Goal: Task Accomplishment & Management: Manage account settings

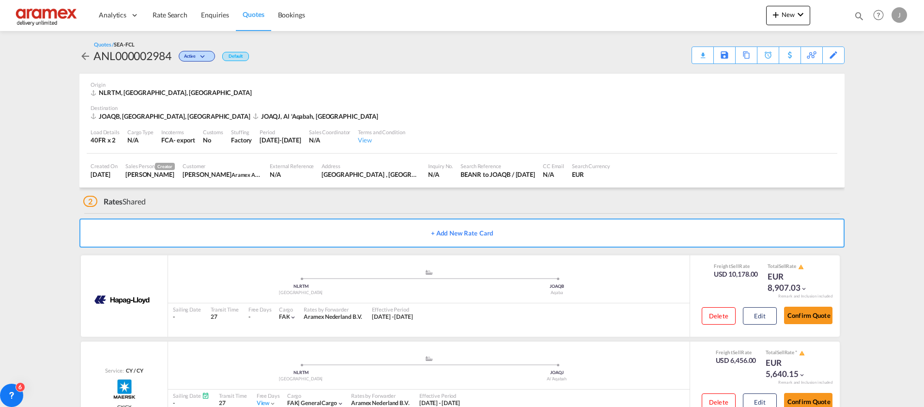
click at [259, 7] on link "Quotes" at bounding box center [253, 15] width 35 height 31
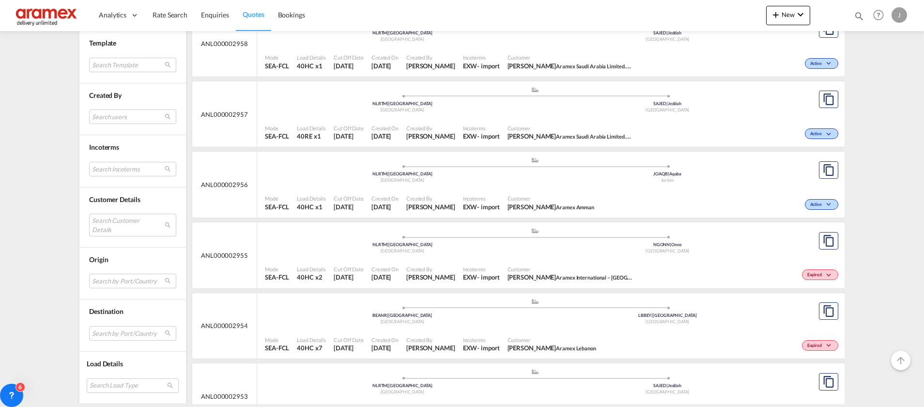
scroll to position [2147, 0]
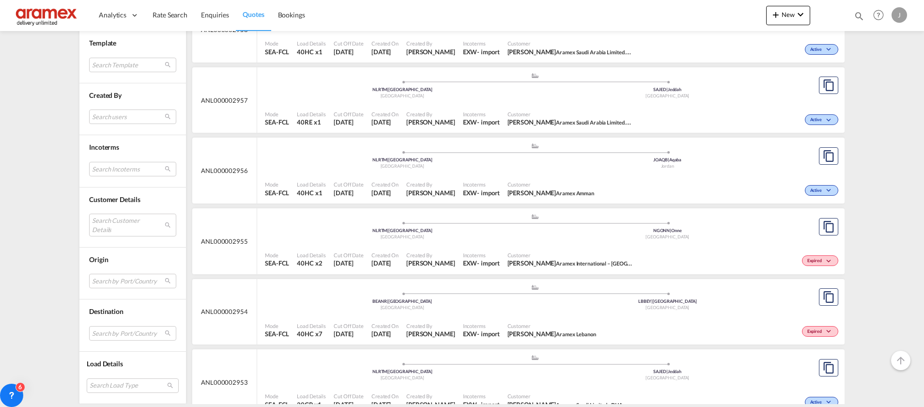
click at [434, 266] on span "[PERSON_NAME]" at bounding box center [430, 263] width 49 height 9
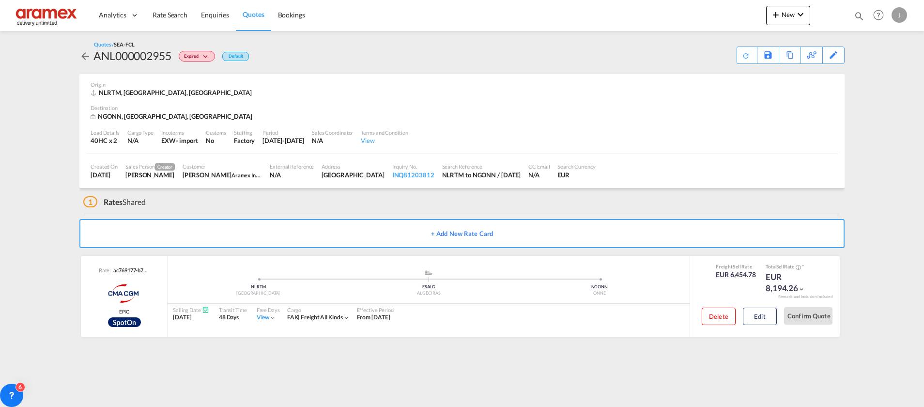
click at [256, 13] on span "Quotes" at bounding box center [253, 14] width 21 height 8
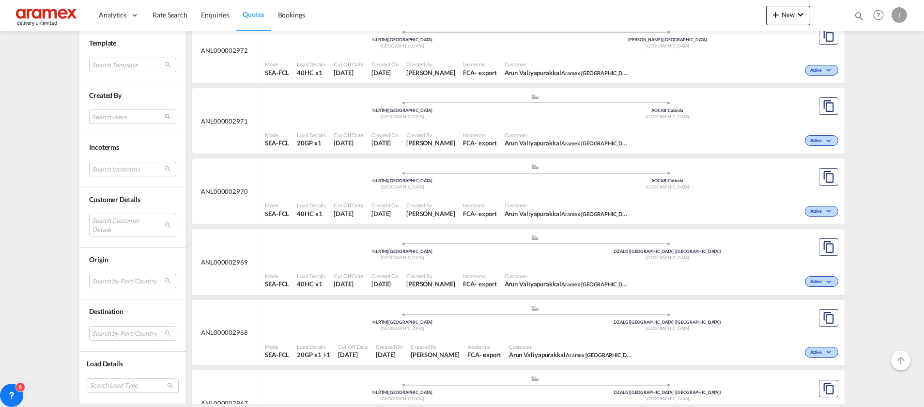
click at [490, 256] on md-content "ANL000002987 .a{fill:#aaa8ad;} .a{fill:#aaa8ad;} NLRTM | [GEOGRAPHIC_DATA] [GEO…" at bounding box center [518, 19] width 654 height 2118
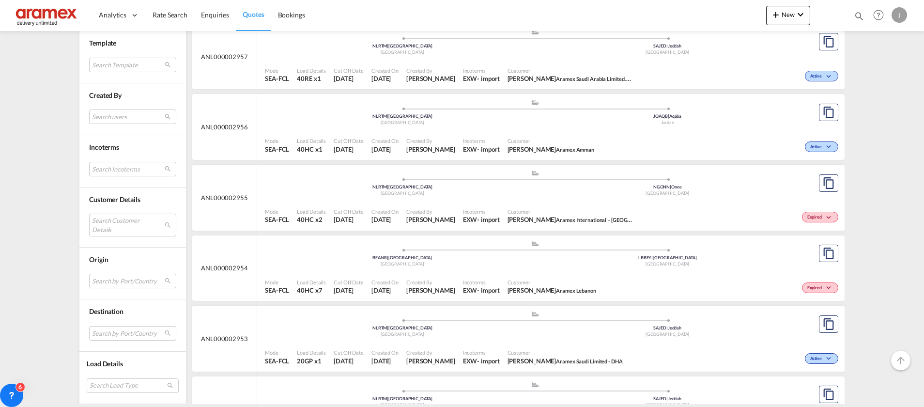
scroll to position [2292, 0]
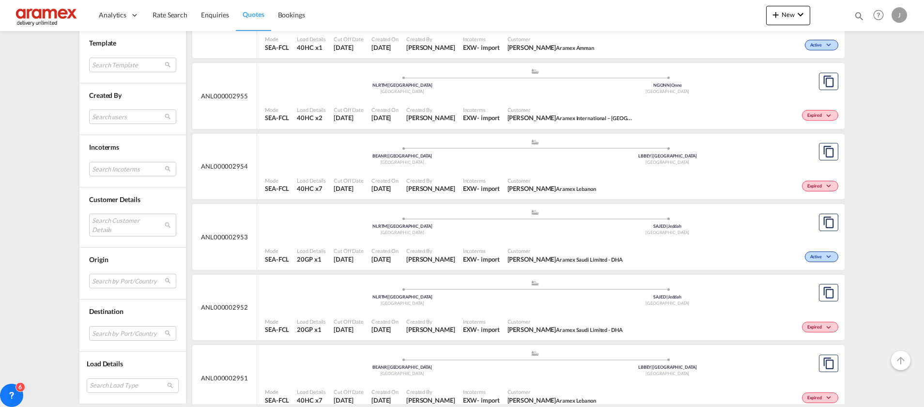
click at [455, 313] on div "Mode SEA-FCL Load Details 20GP x1 Cut Off Date [DATE] Created On [DATE] Created…" at bounding box center [551, 326] width 588 height 29
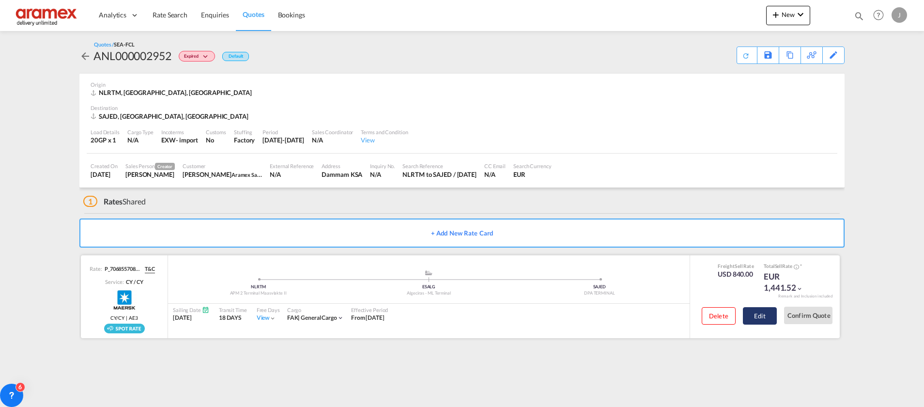
click at [771, 319] on button "Edit" at bounding box center [760, 315] width 34 height 17
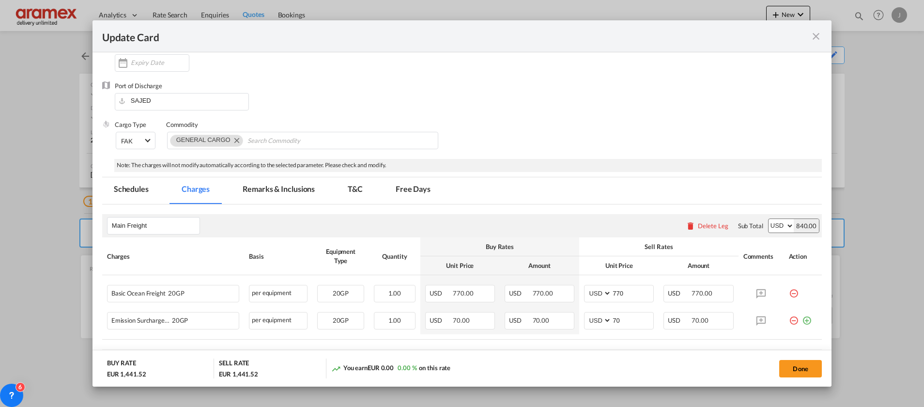
scroll to position [218, 0]
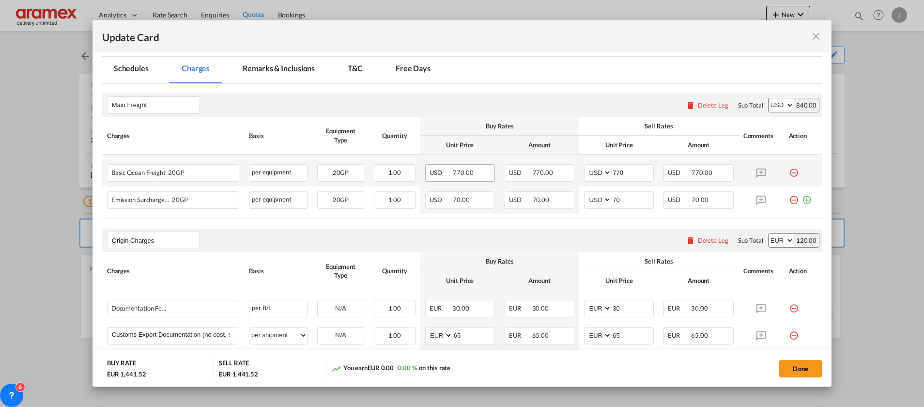
click at [458, 172] on span "770.00" at bounding box center [463, 173] width 20 height 8
click at [802, 201] on md-icon "icon-plus-circle-outline green-400-fg" at bounding box center [807, 196] width 10 height 10
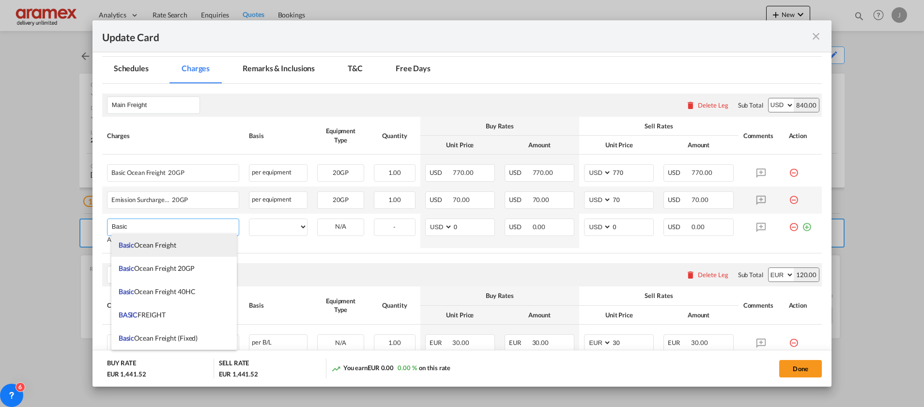
click at [189, 243] on li "Basic Ocean Freight" at bounding box center [173, 245] width 125 height 23
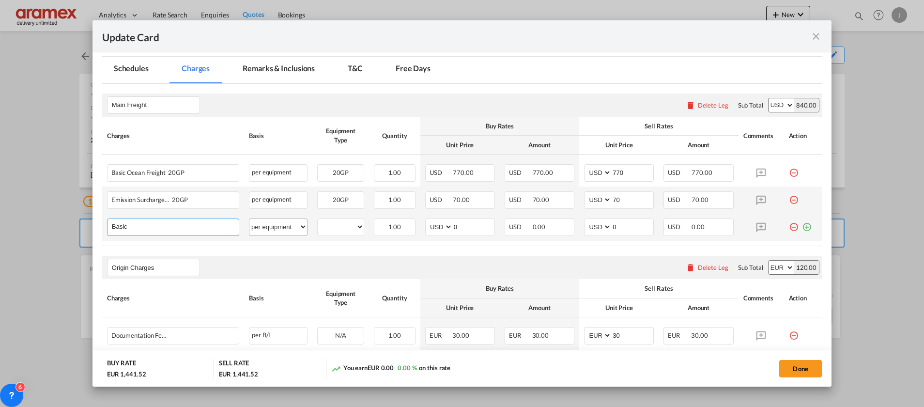
type input "Basic Ocean Freight"
select select "per equipment"
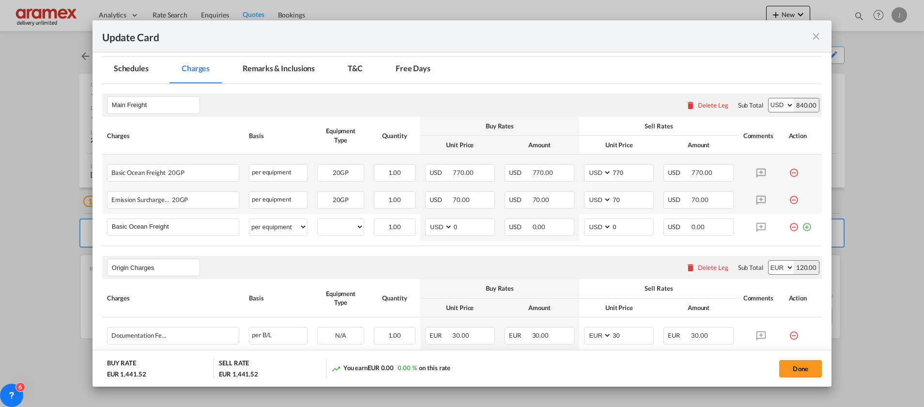
click at [789, 171] on md-icon "icon-minus-circle-outline red-400-fg" at bounding box center [794, 169] width 10 height 10
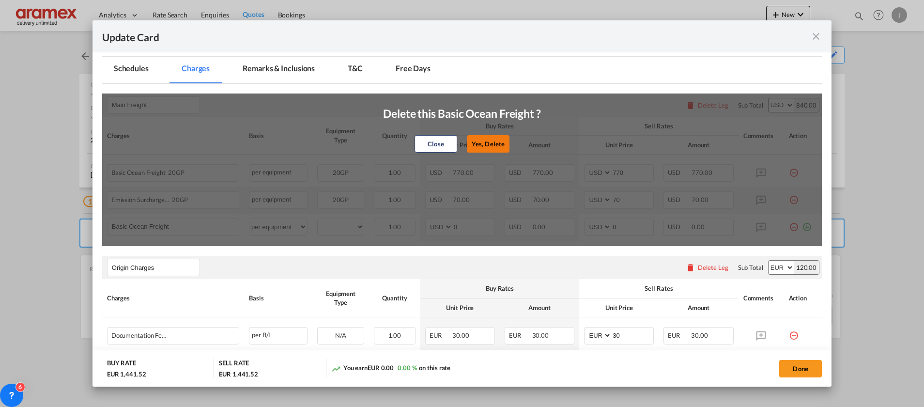
click at [483, 139] on button "Yes, Delete" at bounding box center [488, 143] width 43 height 17
type input "70"
type input "0"
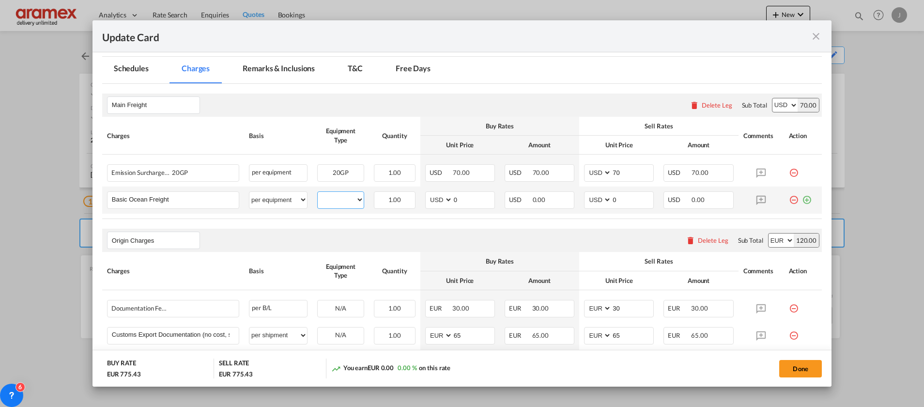
drag, startPoint x: 343, startPoint y: 199, endPoint x: 345, endPoint y: 209, distance: 9.9
click at [343, 200] on select "20GP" at bounding box center [341, 199] width 46 height 13
select select "20GP"
click at [318, 193] on select "20GP" at bounding box center [341, 199] width 46 height 13
drag, startPoint x: 463, startPoint y: 197, endPoint x: 435, endPoint y: 201, distance: 27.8
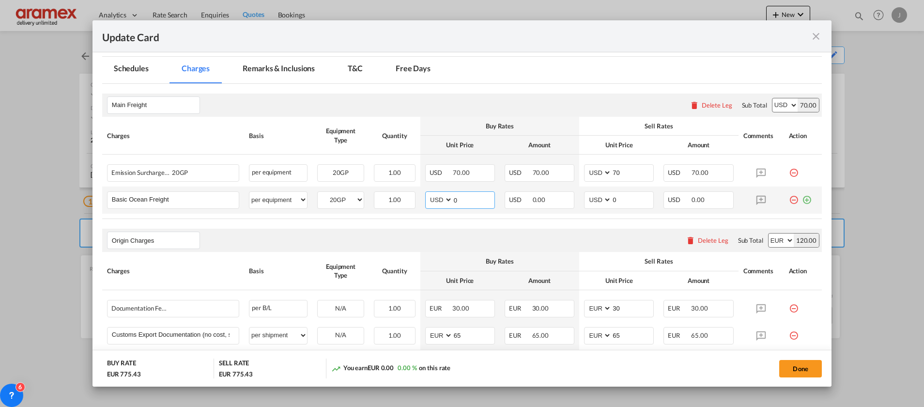
click at [435, 201] on md-input-container "AED AFN ALL AMD ANG AOA ARS AUD AWG AZN BAM BBD BDT BGN BHD BIF BMD BND [PERSON…" at bounding box center [460, 199] width 70 height 17
paste input "745"
type input "745"
drag, startPoint x: 610, startPoint y: 195, endPoint x: 582, endPoint y: 195, distance: 28.6
click at [584, 195] on md-input-container "AED AFN ALL AMD ANG AOA ARS AUD AWG AZN BAM BBD BDT BGN BHD BIF BMD BND [PERSON…" at bounding box center [619, 199] width 70 height 17
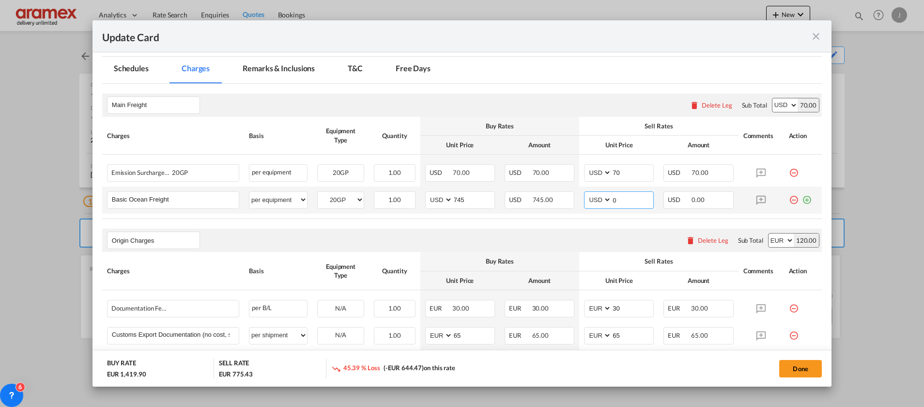
paste input "745"
type input "745"
click at [531, 229] on div "Origin Charges Please enter leg name Leg Name Already Exists Delete Leg Sub Tot…" at bounding box center [462, 240] width 720 height 23
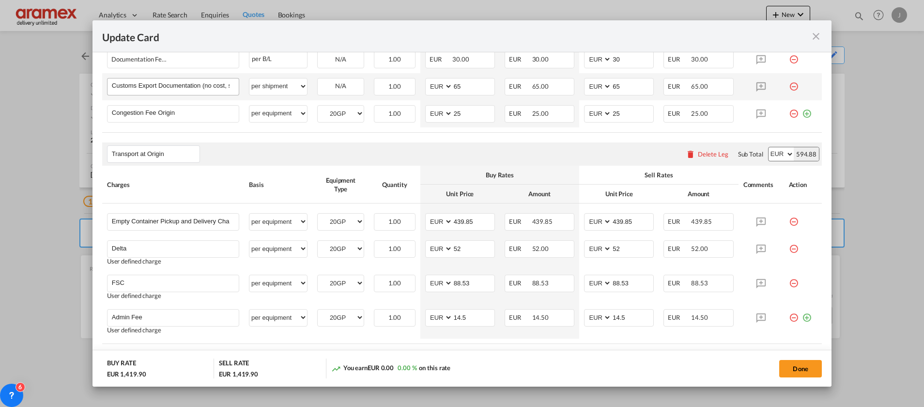
scroll to position [453, 0]
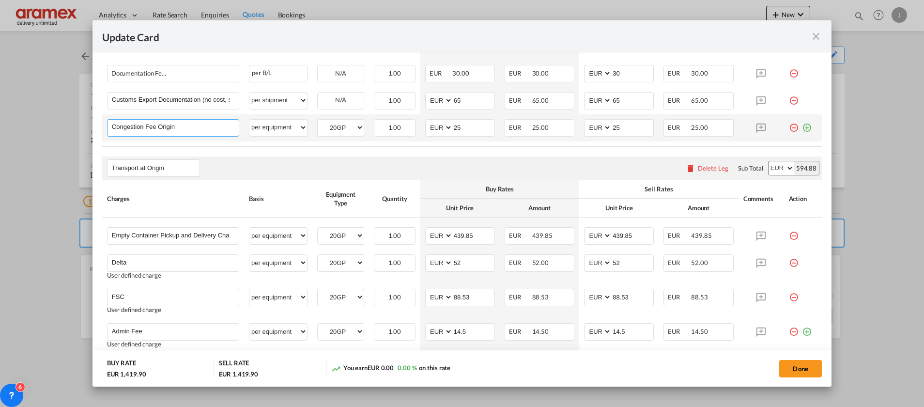
click at [153, 127] on input "Congestion Fee Origin" at bounding box center [175, 127] width 127 height 15
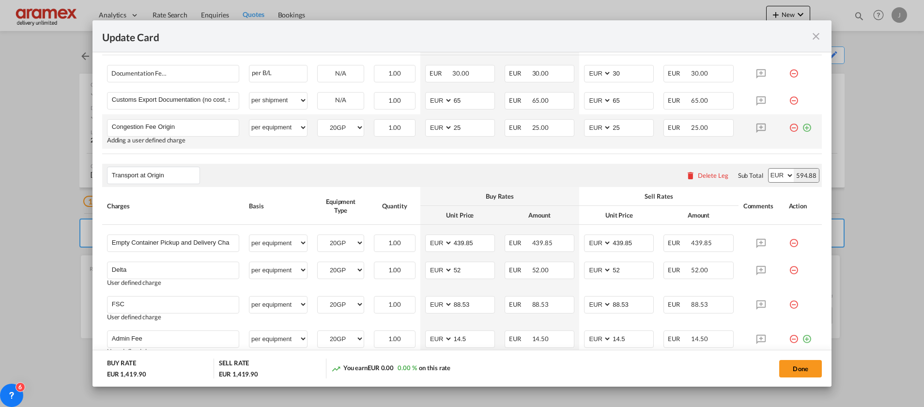
click at [789, 125] on md-icon "icon-minus-circle-outline red-400-fg" at bounding box center [794, 124] width 10 height 10
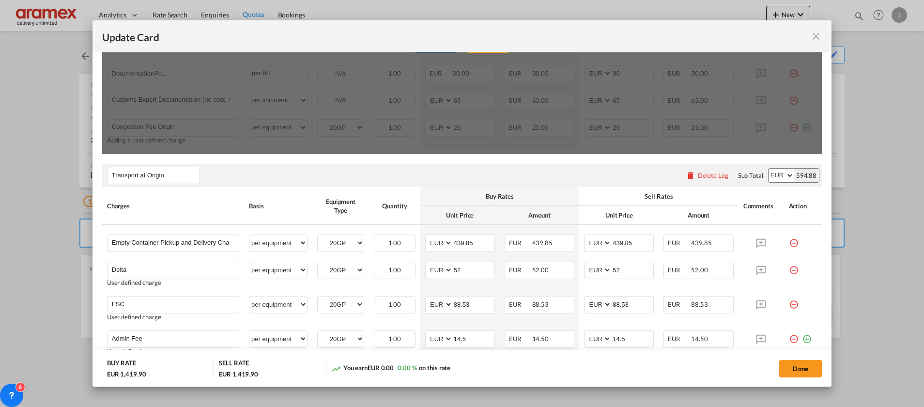
scroll to position [380, 0]
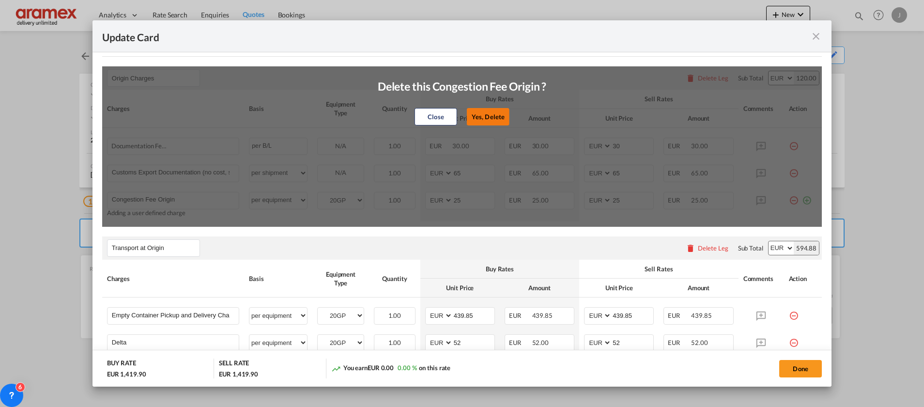
click at [481, 118] on button "Yes, Delete" at bounding box center [488, 116] width 43 height 17
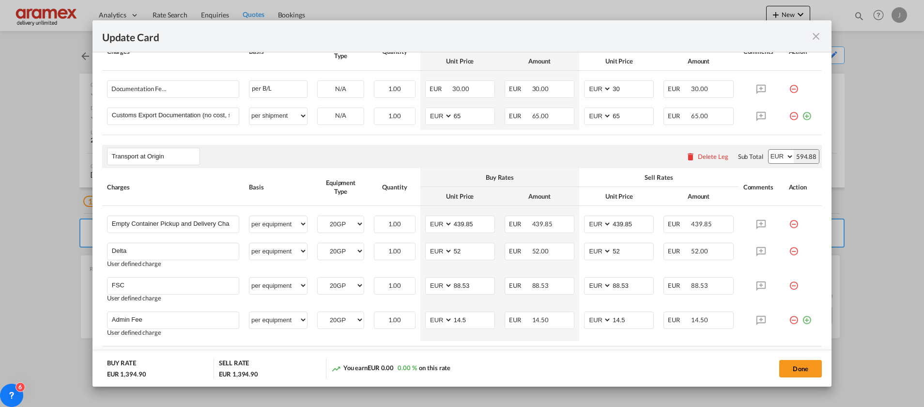
scroll to position [499, 0]
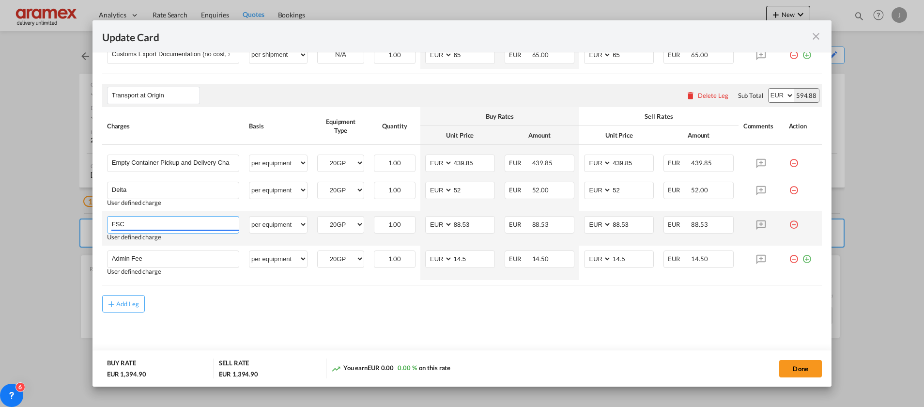
click at [150, 224] on input "FSC" at bounding box center [175, 224] width 127 height 15
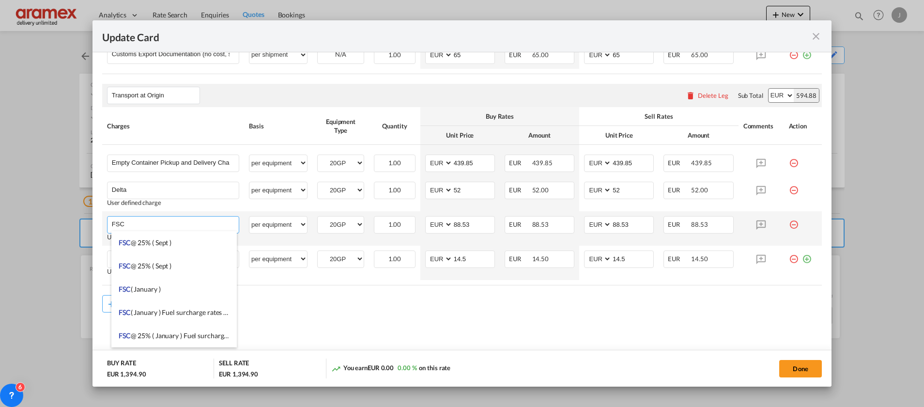
paste input "Congestion Fee Origin"
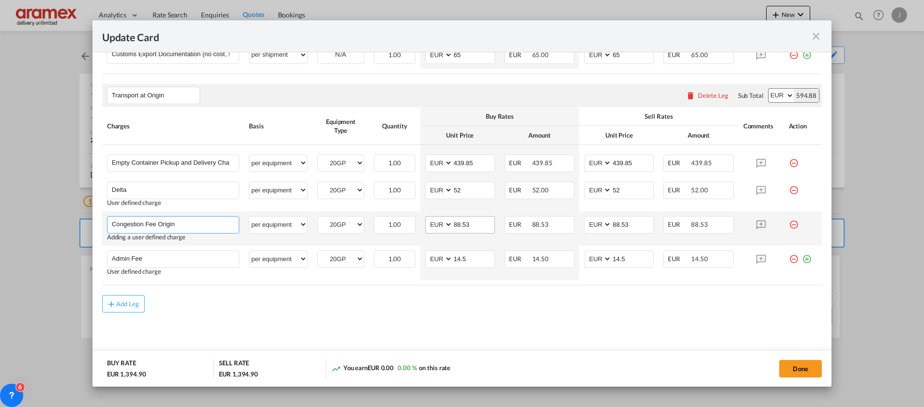
type input "Congestion Fee Origin"
click at [462, 223] on input "88.53" at bounding box center [474, 224] width 42 height 15
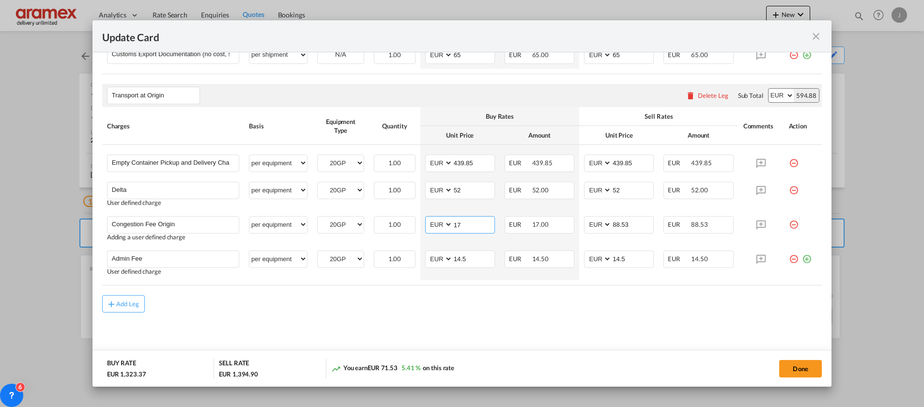
type input "17"
drag, startPoint x: 498, startPoint y: 337, endPoint x: 541, endPoint y: 310, distance: 51.6
click at [512, 329] on md-content "Main Freight Please enter leg name Leg Name Already Exists Delete Leg Sub Total…" at bounding box center [462, 83] width 720 height 560
click at [631, 223] on input "88.53" at bounding box center [633, 224] width 42 height 15
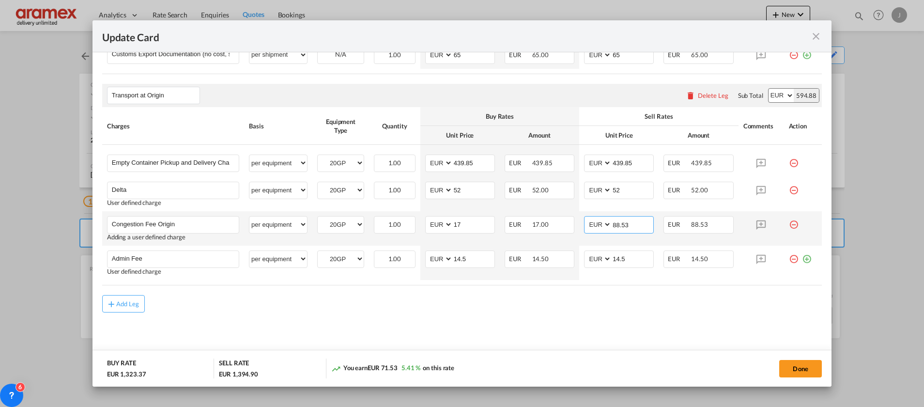
click at [631, 223] on input "88.53" at bounding box center [633, 224] width 42 height 15
type input "17"
click at [605, 328] on md-content "Main Freight Please enter leg name Leg Name Already Exists Delete Leg Sub Total…" at bounding box center [462, 83] width 720 height 560
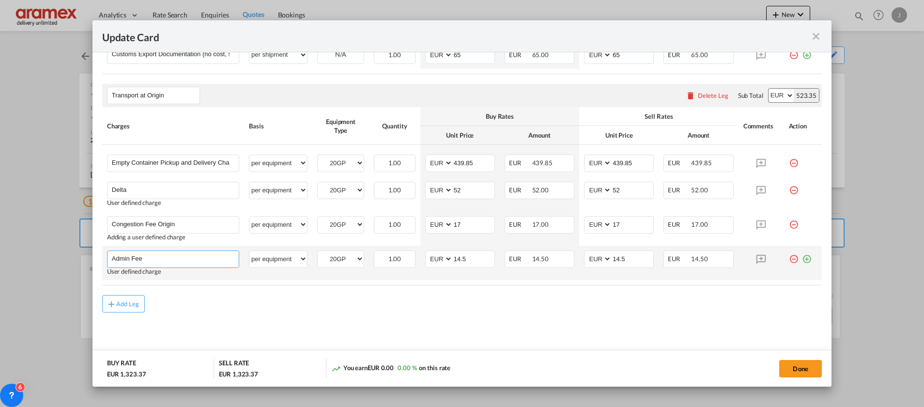
click at [125, 255] on input "Admin Fee" at bounding box center [175, 258] width 127 height 15
type input "FSC"
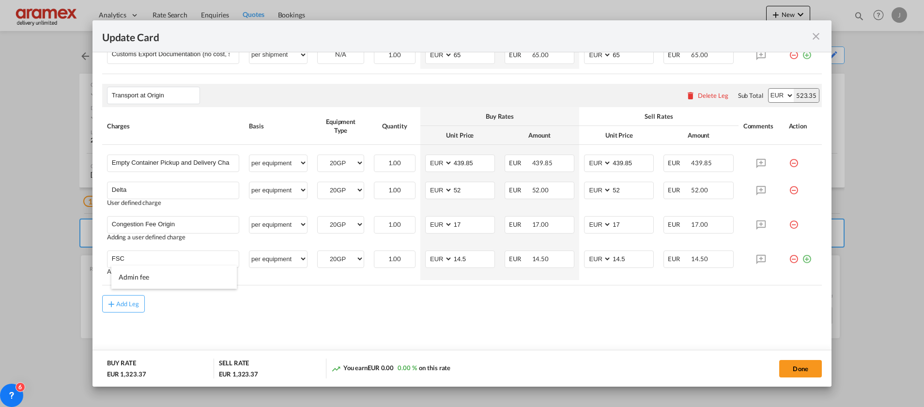
click at [378, 318] on md-content "Main Freight Please enter leg name Leg Name Already Exists Delete Leg Sub Total…" at bounding box center [462, 83] width 720 height 560
click at [481, 318] on md-content "Main Freight Please enter leg name Leg Name Already Exists Delete Leg Sub Total…" at bounding box center [462, 83] width 720 height 560
click at [459, 260] on input "14.5" at bounding box center [474, 258] width 42 height 15
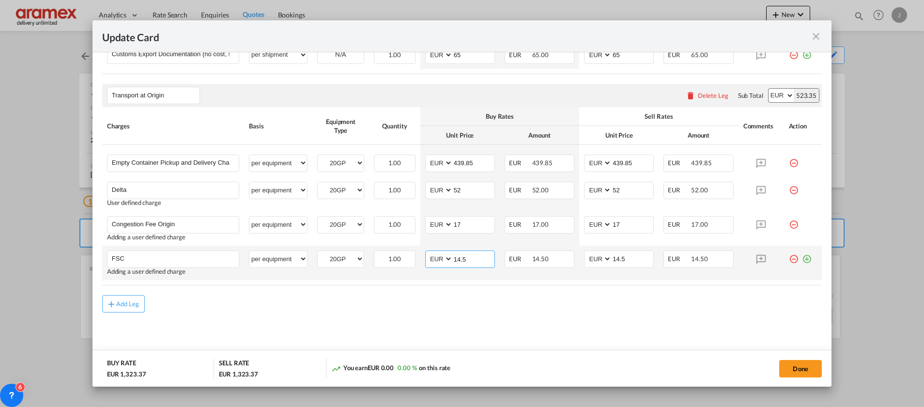
paste input "€ 91.59"
click at [459, 260] on input "€ 91.59" at bounding box center [474, 258] width 42 height 15
type input "91.59"
click at [459, 260] on input "91.59" at bounding box center [474, 258] width 42 height 15
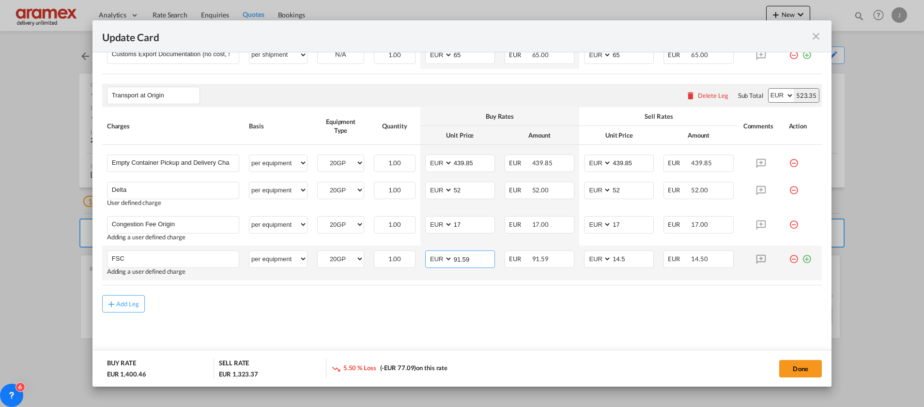
click at [459, 260] on input "91.59" at bounding box center [474, 258] width 42 height 15
click at [620, 259] on input "14.5" at bounding box center [633, 258] width 42 height 15
click at [464, 260] on input "Update Card Port ..." at bounding box center [474, 258] width 42 height 15
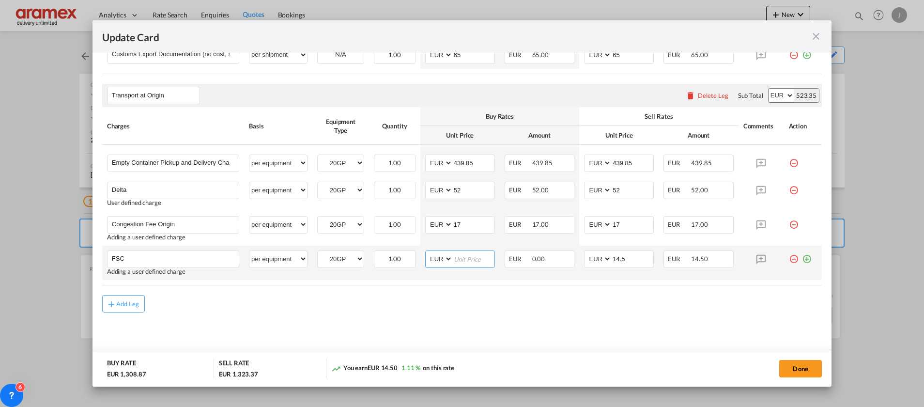
paste input "91.59"
type input "91.59"
click at [617, 258] on input "14.5" at bounding box center [633, 258] width 42 height 15
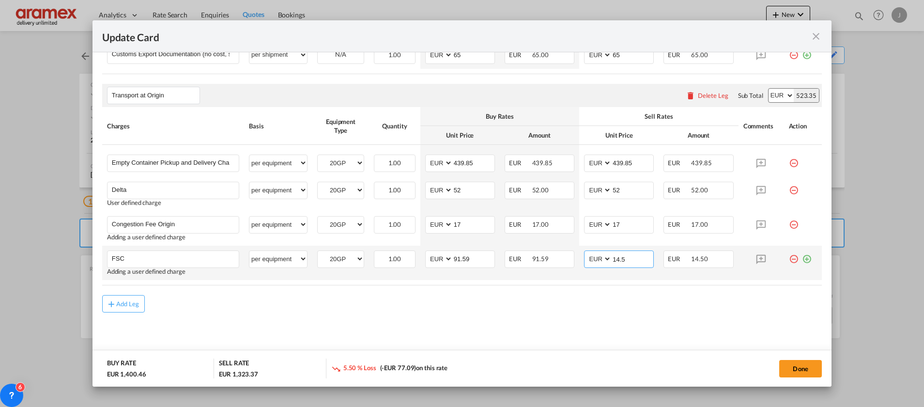
paste input "91.59"
type input "91.59"
click at [802, 257] on md-icon "icon-plus-circle-outline green-400-fg" at bounding box center [807, 255] width 10 height 10
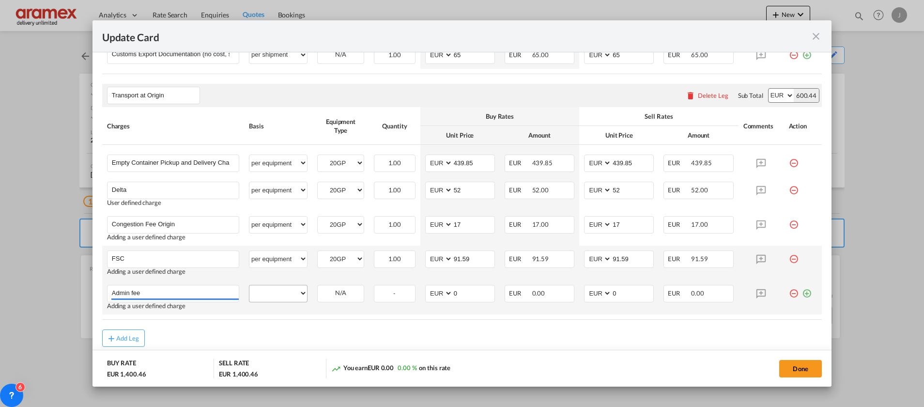
type input "Admin fee"
drag, startPoint x: 261, startPoint y: 296, endPoint x: 280, endPoint y: 284, distance: 22.4
click at [261, 297] on select "per equipment per container per B/L per shipping bill per shipment % on pickup …" at bounding box center [278, 293] width 58 height 16
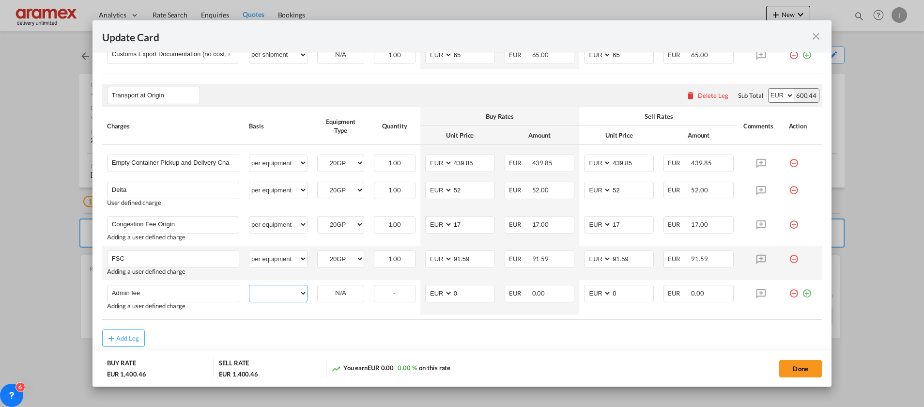
select select "per equipment"
click at [249, 285] on select "per equipment per container per B/L per shipping bill per shipment % on pickup …" at bounding box center [278, 293] width 58 height 16
click at [337, 298] on select "20GP" at bounding box center [341, 293] width 46 height 13
select select "20GP"
click at [318, 287] on select "20GP" at bounding box center [341, 293] width 46 height 13
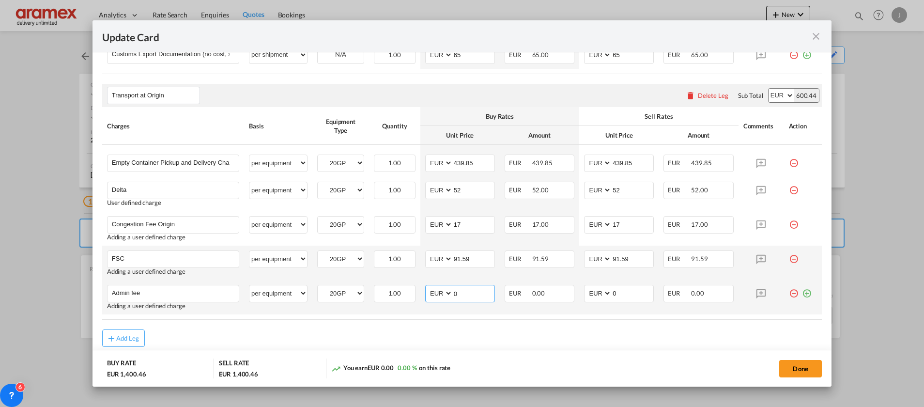
drag, startPoint x: 478, startPoint y: 292, endPoint x: 422, endPoint y: 292, distance: 55.2
click at [425, 292] on md-input-container "AED AFN ALL AMD ANG AOA ARS AUD AWG AZN BAM BBD BDT BGN BHD BIF BMD BND [PERSON…" at bounding box center [460, 293] width 70 height 17
click at [461, 295] on input "14.5" at bounding box center [474, 292] width 42 height 15
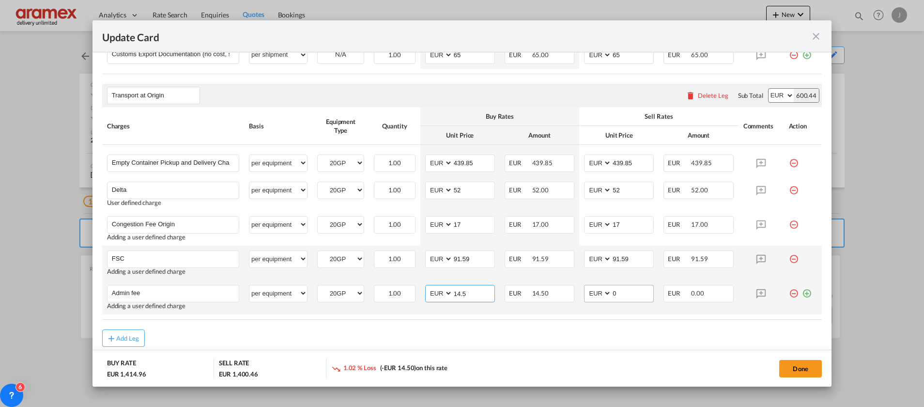
type input "14.5"
click at [627, 292] on input "0" at bounding box center [633, 292] width 42 height 15
paste input "14.5"
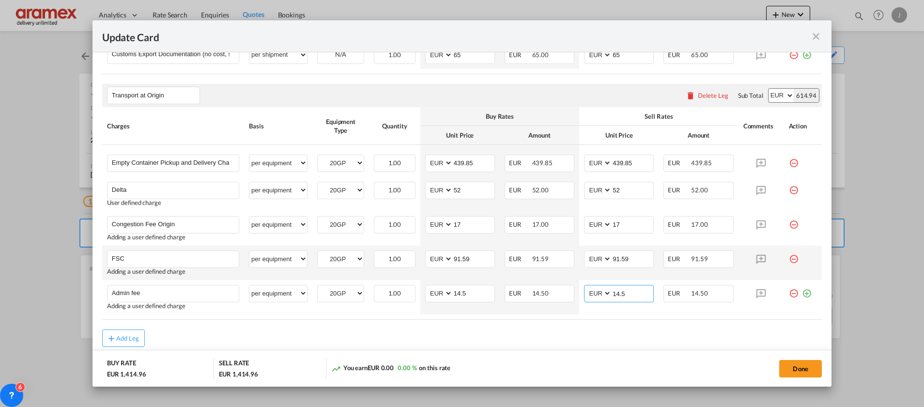
type input "14.5"
click at [624, 332] on div "Add Leg" at bounding box center [462, 337] width 720 height 17
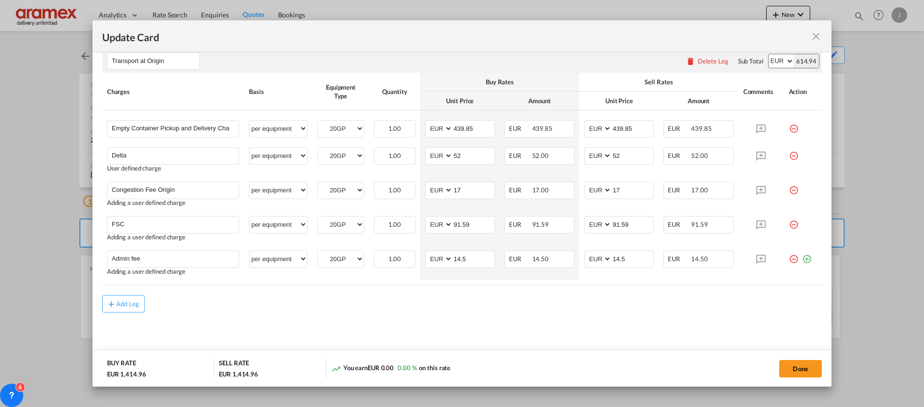
click at [632, 332] on md-content "Main Freight Please enter leg name Leg Name Already Exists Delete Leg Sub Total…" at bounding box center [462, 66] width 720 height 594
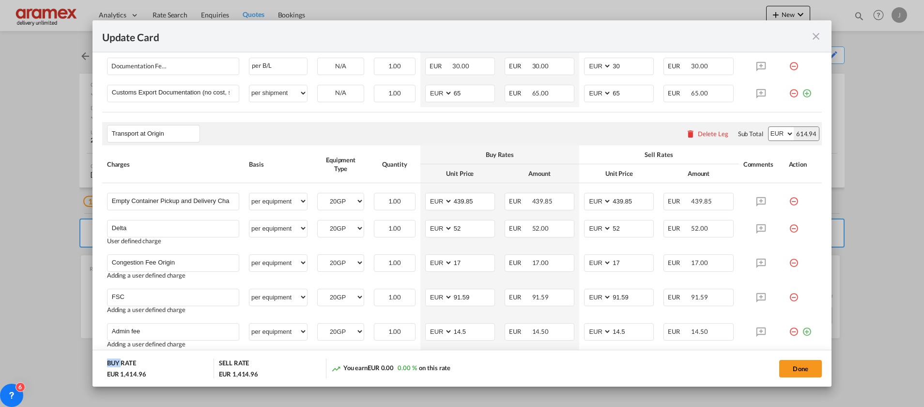
scroll to position [170, 0]
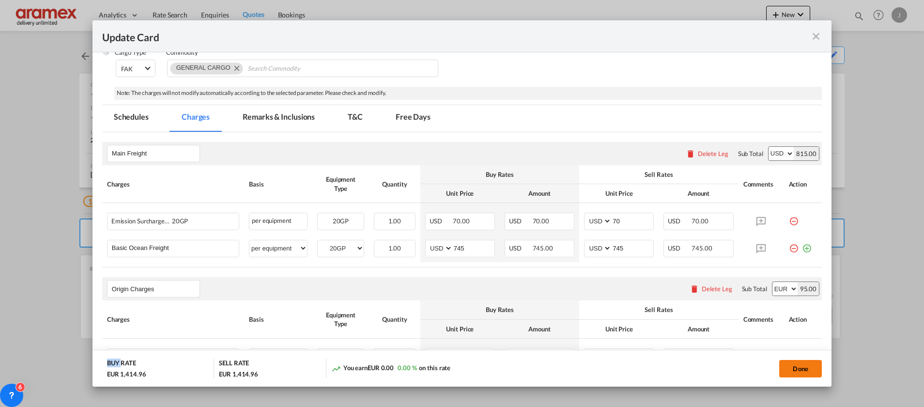
click at [801, 366] on button "Done" at bounding box center [800, 368] width 43 height 17
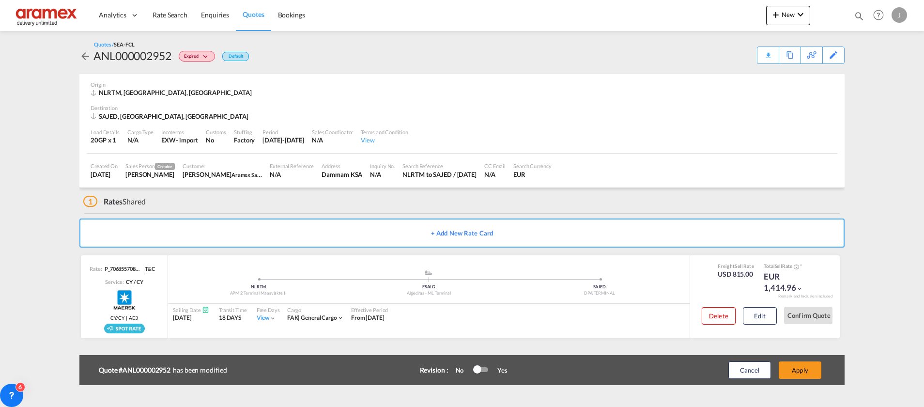
click at [802, 366] on button "Apply" at bounding box center [800, 369] width 43 height 17
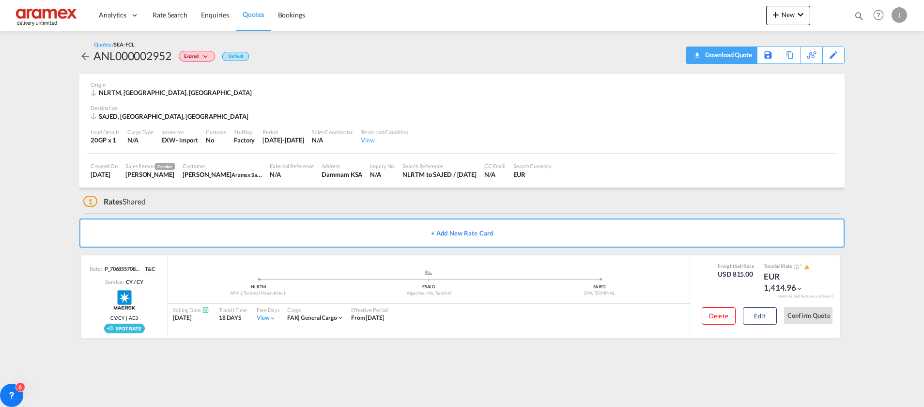
click at [703, 57] on div "Download Quote" at bounding box center [727, 55] width 49 height 16
click at [759, 322] on button "Edit" at bounding box center [760, 315] width 34 height 17
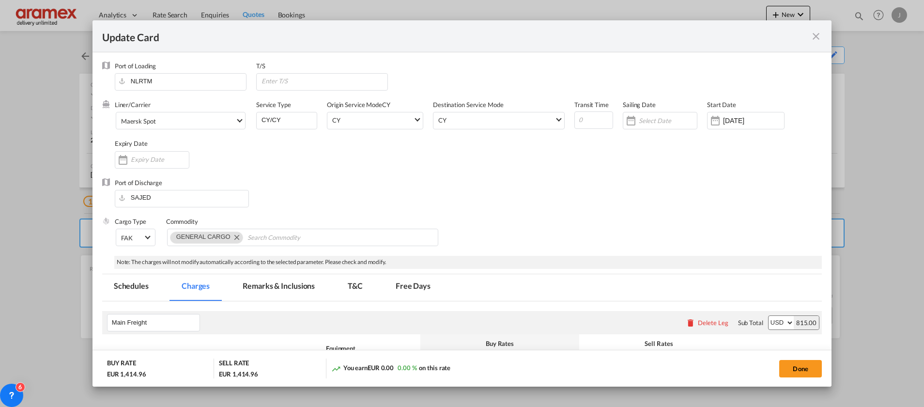
scroll to position [0, 0]
click at [642, 123] on input "Update Card Port ..." at bounding box center [668, 121] width 58 height 8
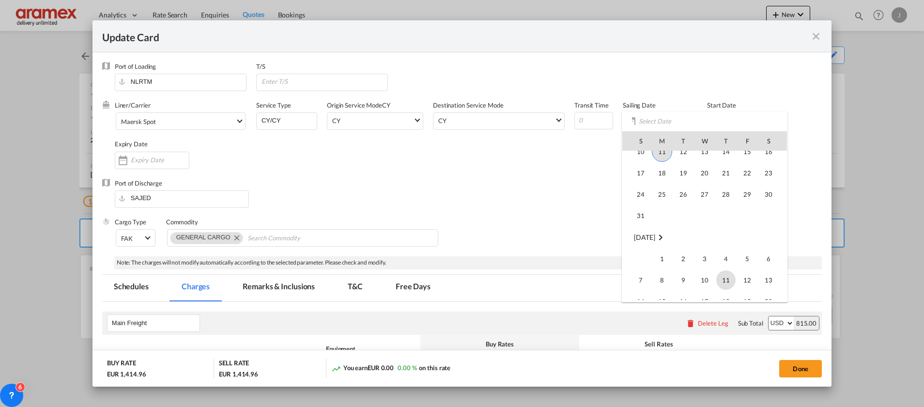
scroll to position [201, 0]
click at [642, 261] on span "7" at bounding box center [640, 259] width 19 height 19
type input "[DATE]"
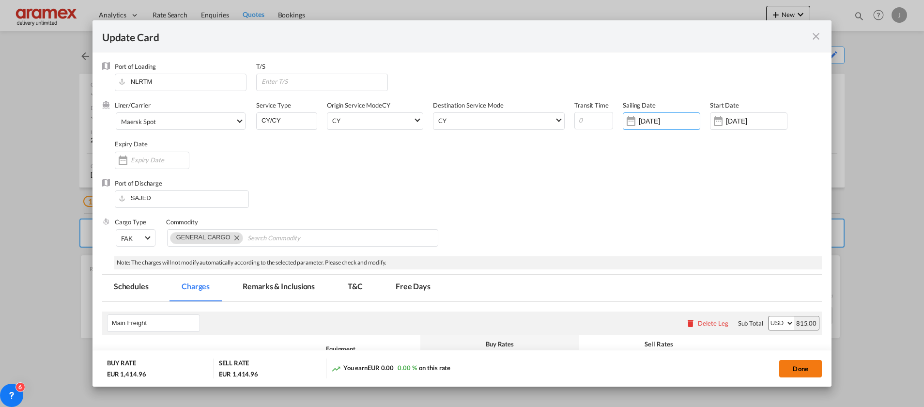
click at [811, 370] on button "Done" at bounding box center [800, 368] width 43 height 17
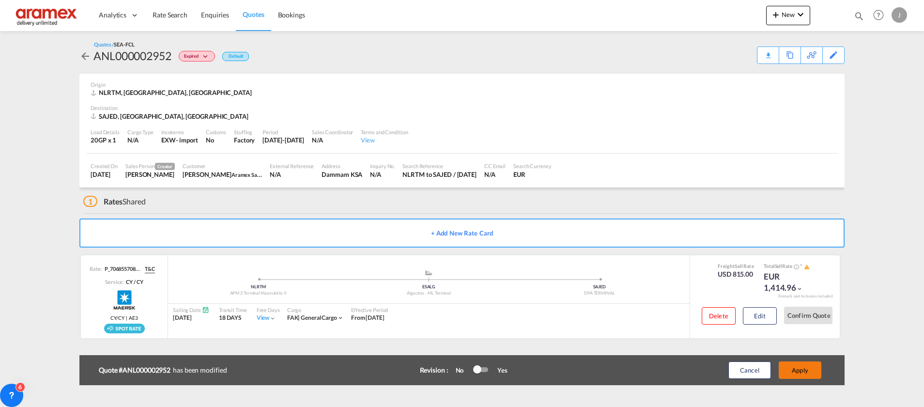
click at [804, 368] on button "Apply" at bounding box center [800, 369] width 43 height 17
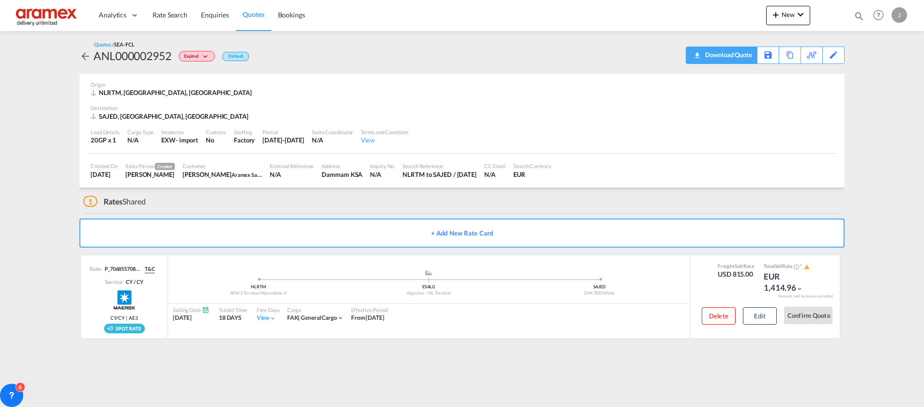
click at [744, 60] on div "Download Quote" at bounding box center [727, 55] width 49 height 16
